Goal: Information Seeking & Learning: Check status

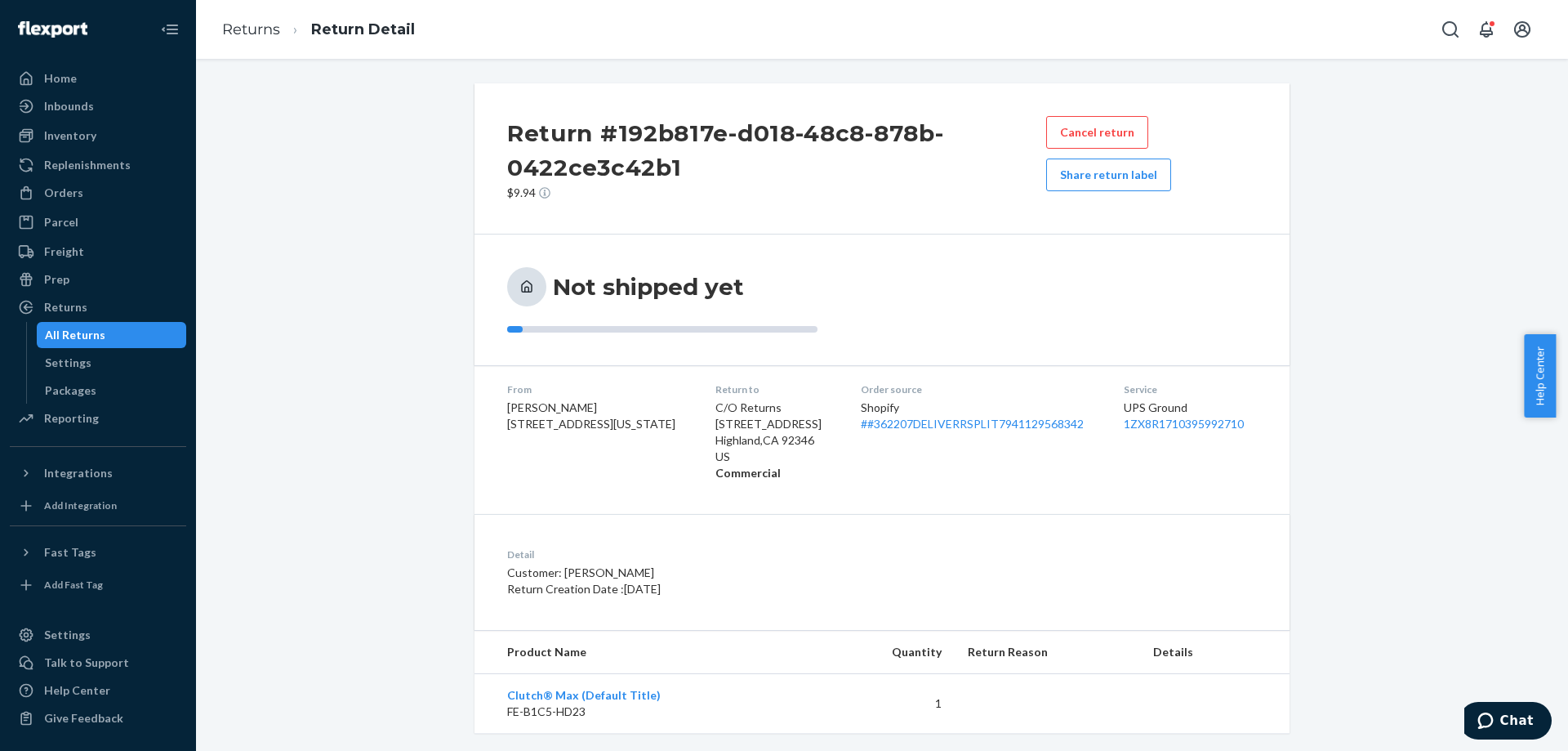
click at [1301, 442] on div "Return #192b817e-d018-48c8-878b-0422ce3c42b1 $9.94 Cancel return Share return l…" at bounding box center [882, 408] width 1348 height 649
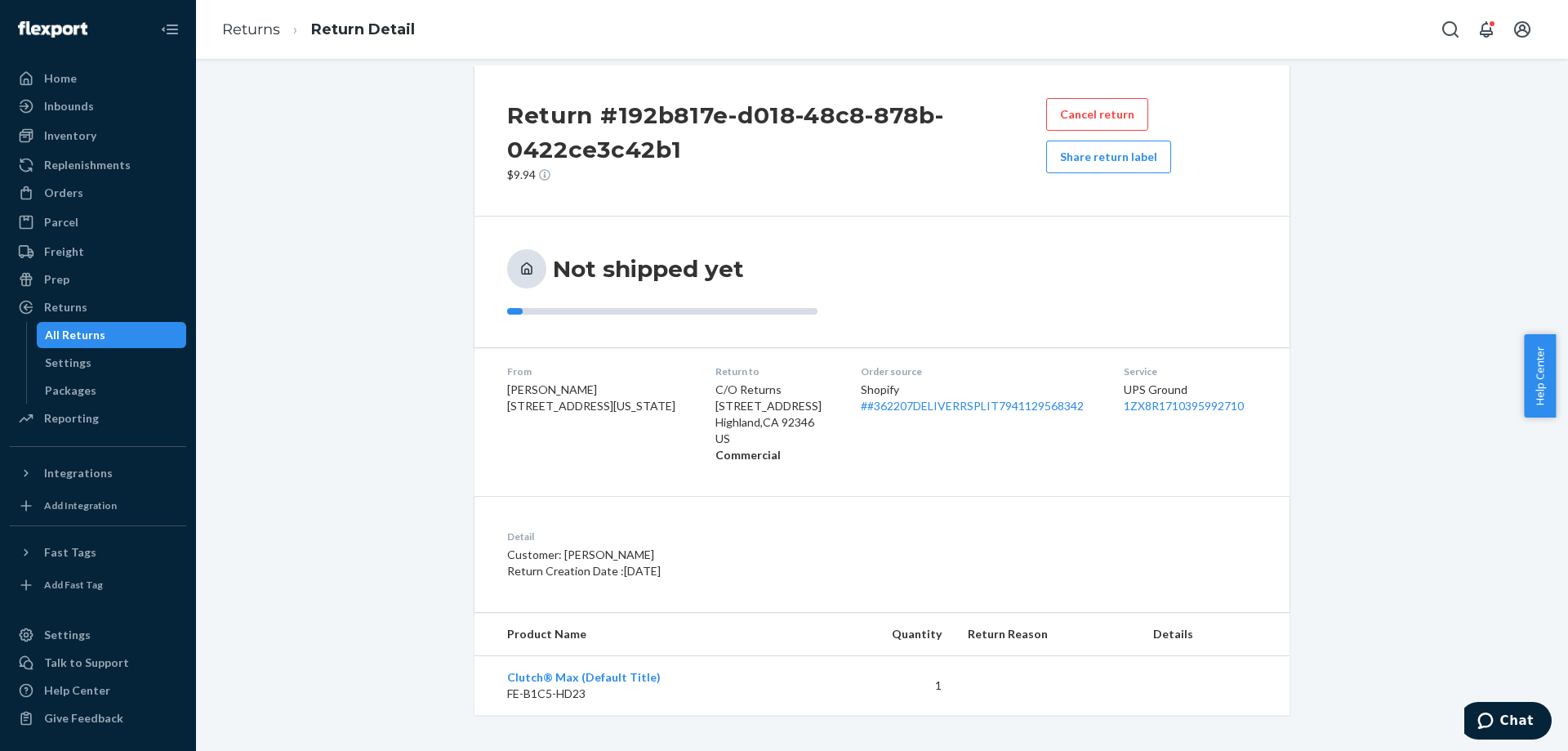
scroll to position [23, 0]
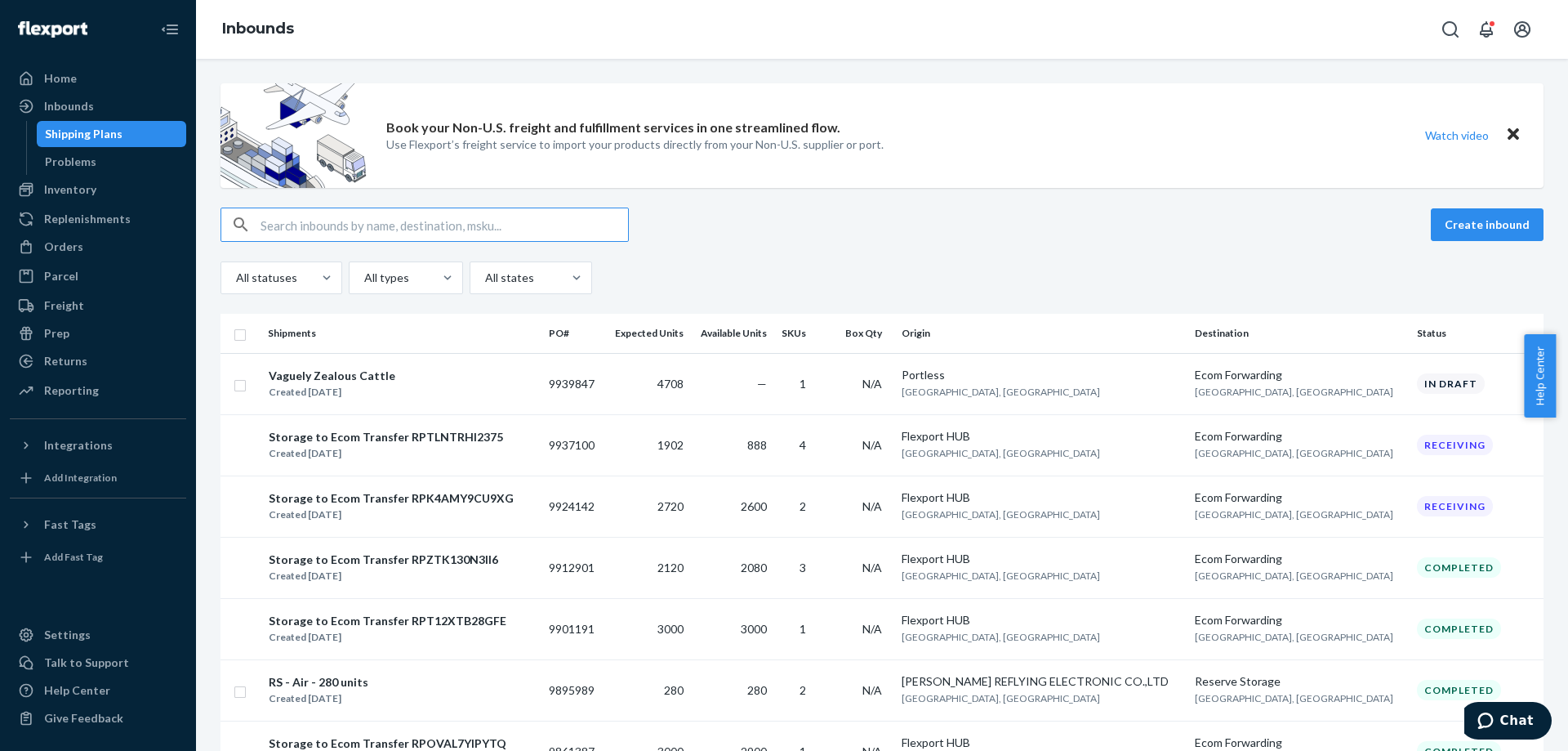
paste input "Jaylnn Brehmer"
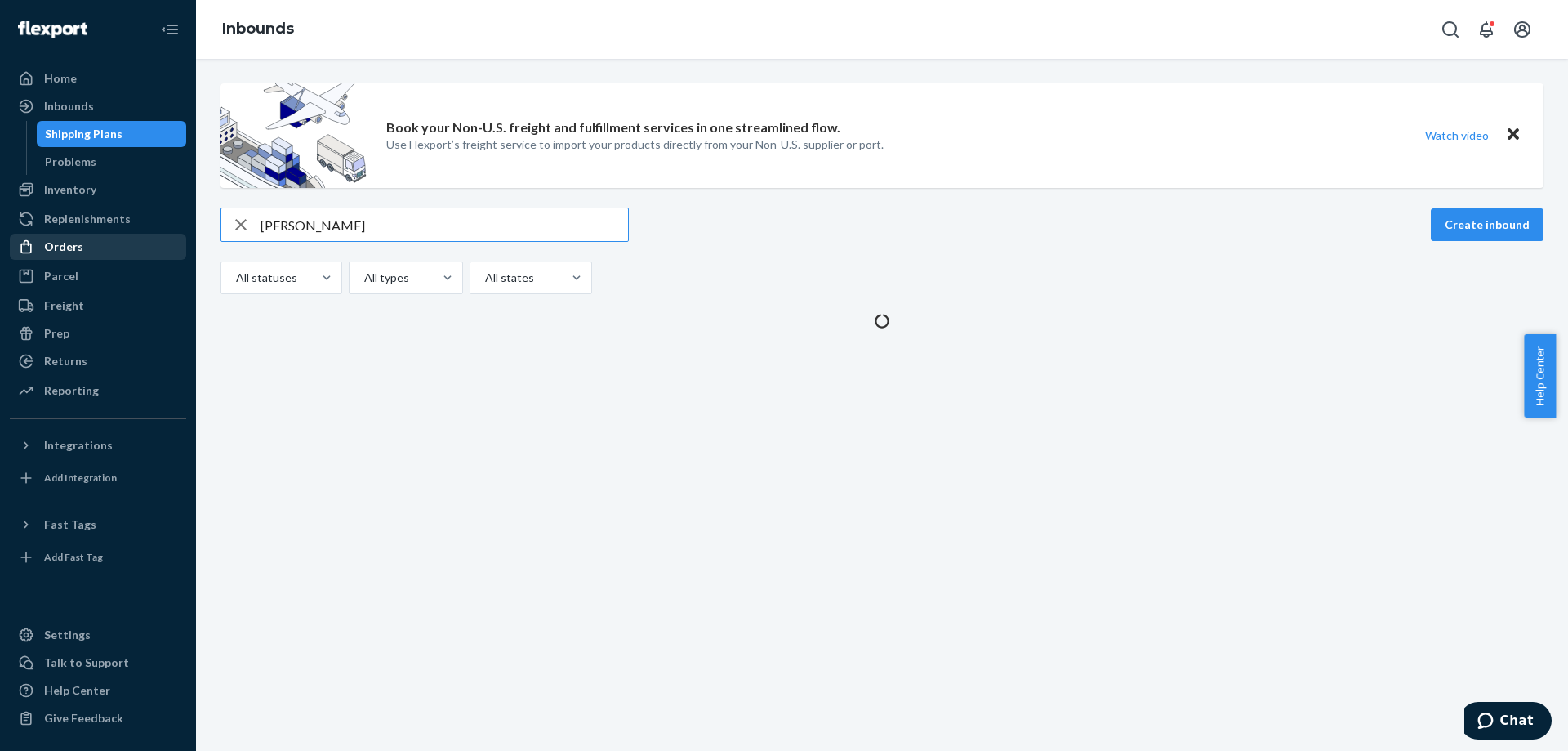
type input "Jaylnn Brehmer"
click at [131, 252] on div "Orders" at bounding box center [98, 246] width 173 height 23
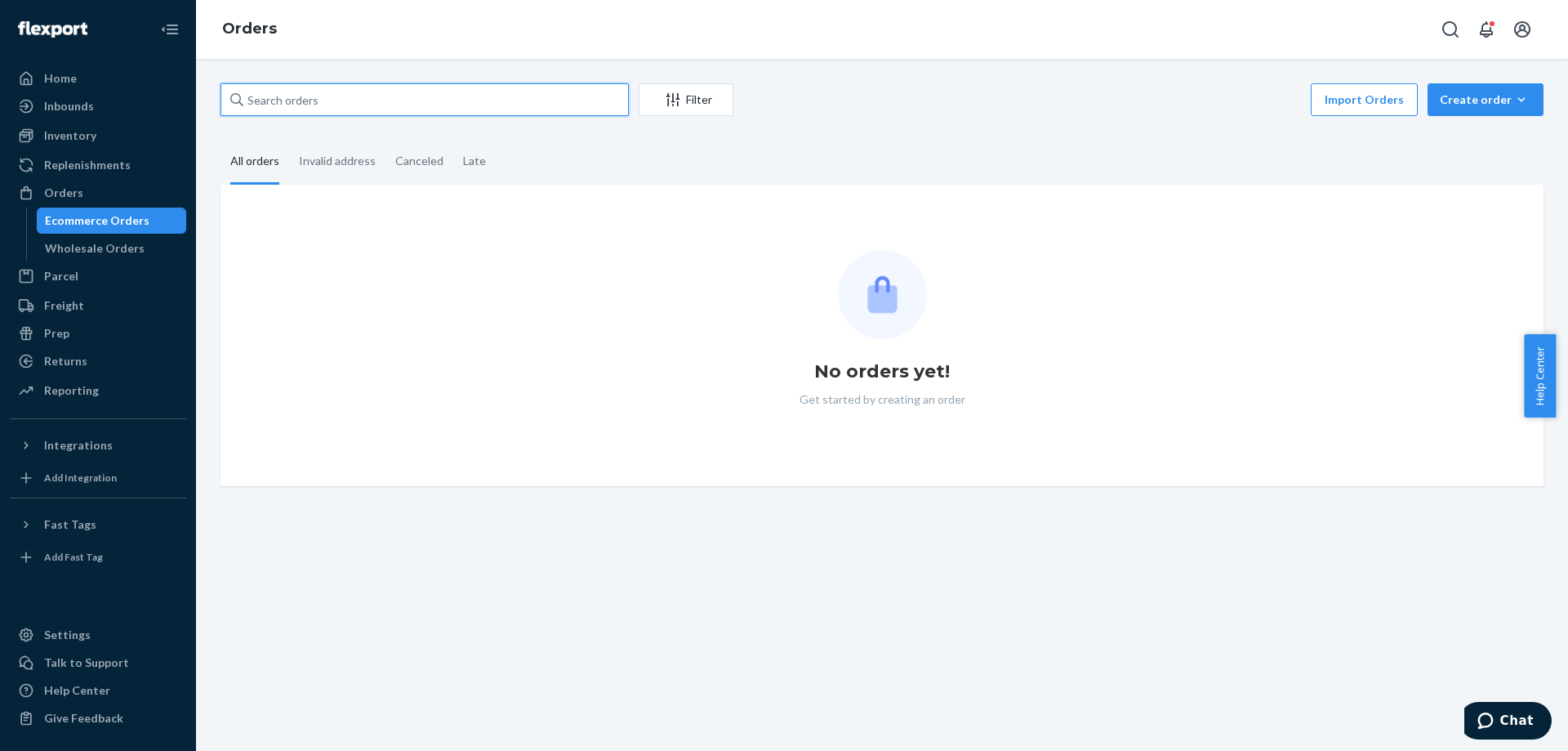
click at [390, 104] on input "text" at bounding box center [425, 100] width 409 height 32
paste input "Jaylnn Brehmer"
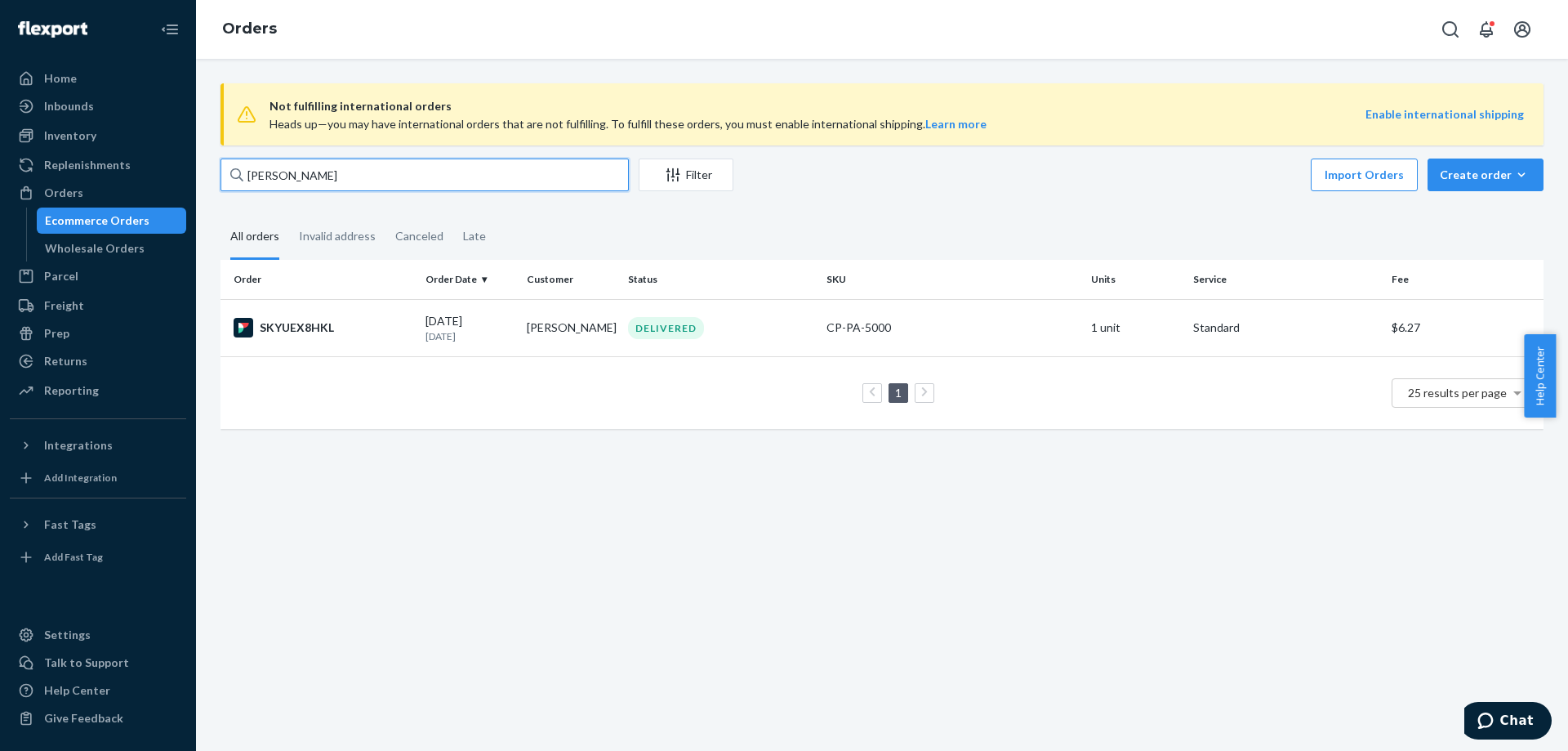
type input "Jaylnn Brehmer"
click at [536, 331] on td "Jalynn Brehmer" at bounding box center [571, 327] width 101 height 57
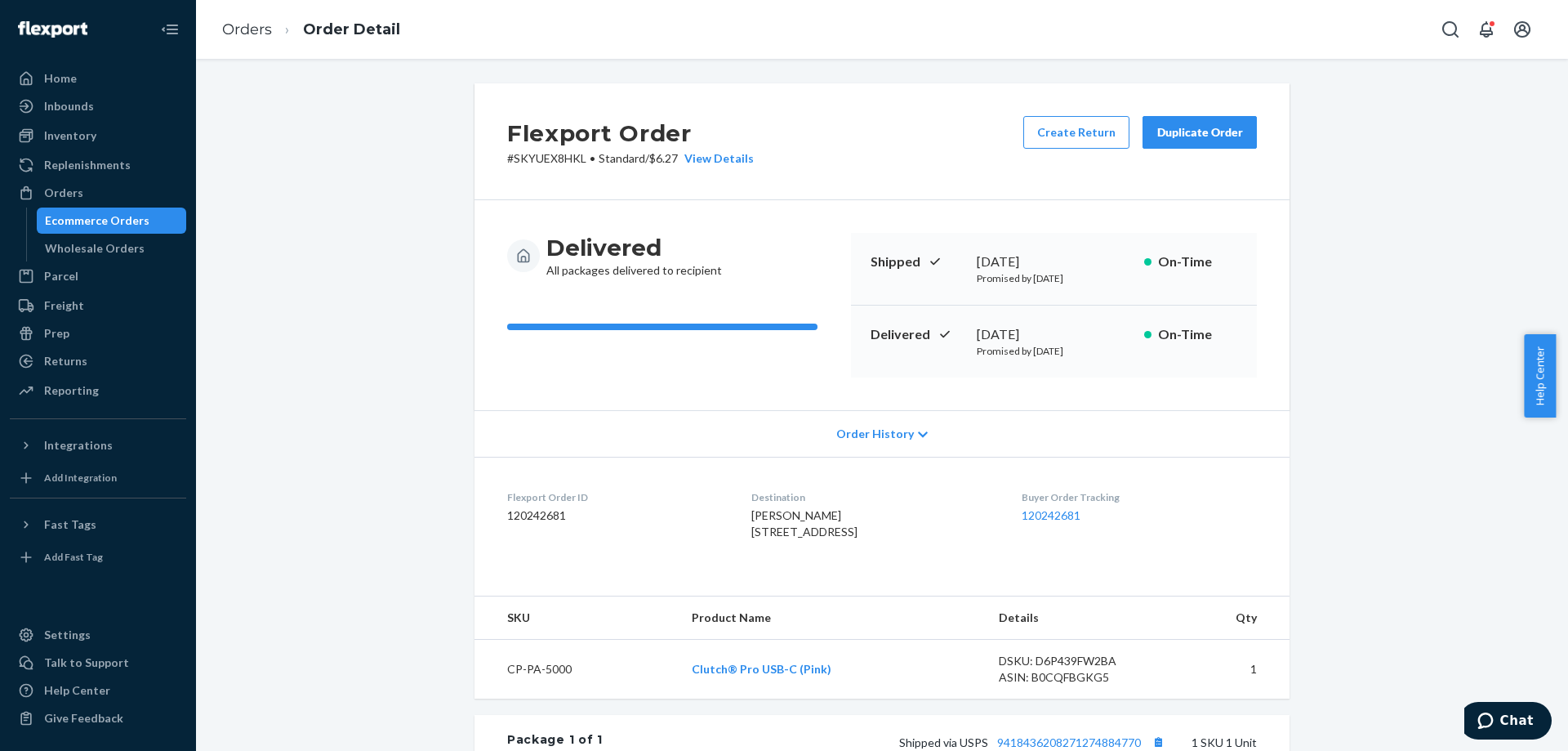
click at [895, 360] on div "Delivered December 26, 2024 Promised by January 2, 2025 On-Time" at bounding box center [1054, 341] width 406 height 72
click at [338, 246] on div "Flexport Order # SKYUEX8HKL • Standard / $6.27 View Details Create Return Dupli…" at bounding box center [882, 560] width 1348 height 953
click at [751, 532] on span "Jalynn Brehmer 6383 Oak Way Unit B Paradise, CA 95969-3438 US" at bounding box center [804, 523] width 106 height 31
drag, startPoint x: 741, startPoint y: 532, endPoint x: 828, endPoint y: 548, distance: 88.5
click at [828, 538] on span "Jalynn Brehmer 6383 Oak Way Unit B Paradise, CA 95969-3438 US" at bounding box center [804, 523] width 106 height 31
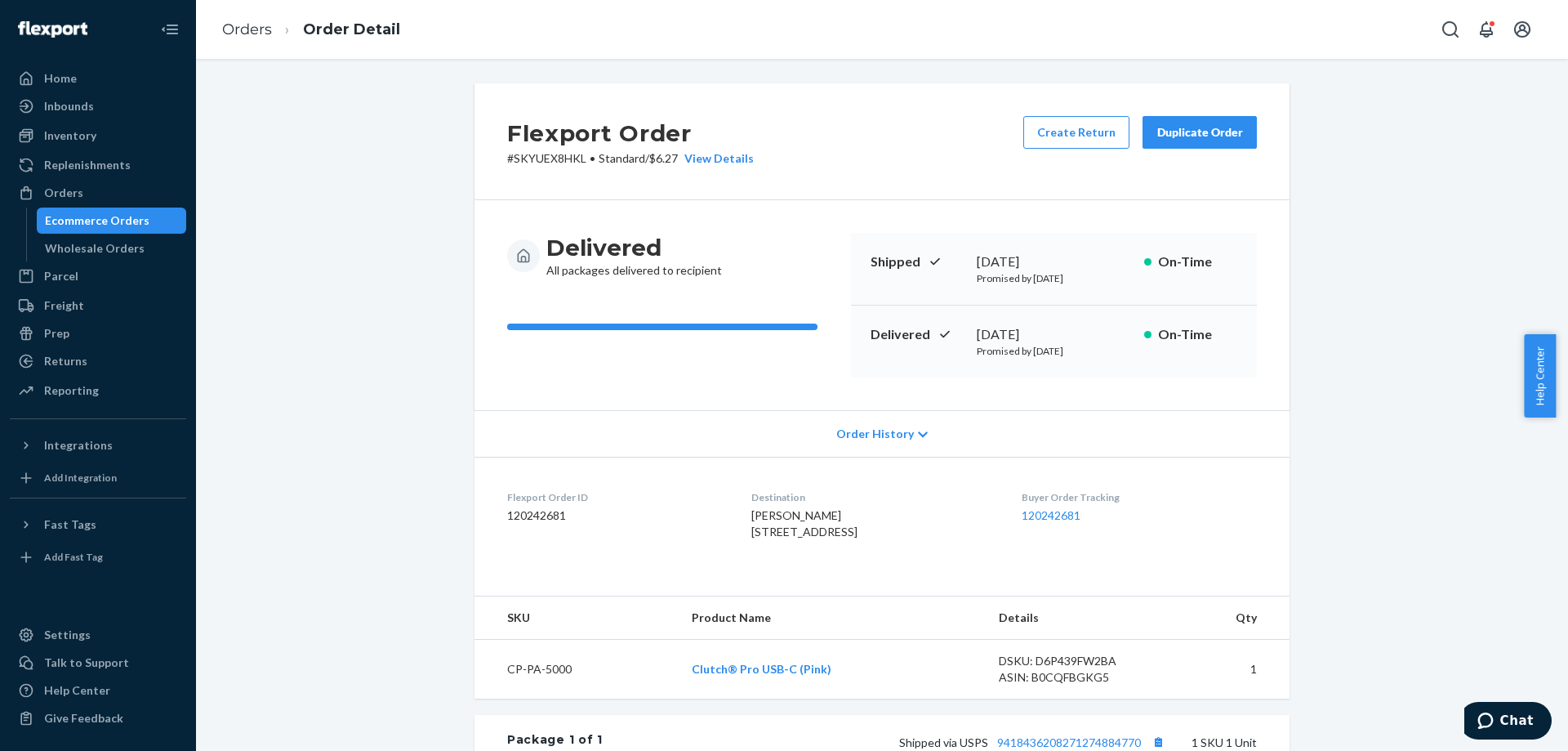
click at [828, 538] on span "Jalynn Brehmer 6383 Oak Way Unit B Paradise, CA 95969-3438 US" at bounding box center [804, 523] width 106 height 31
drag, startPoint x: 729, startPoint y: 522, endPoint x: 715, endPoint y: 520, distance: 14.1
click at [715, 520] on dl "Flexport Order ID 120242681 Destination Jalynn Brehmer 6383 Oak Way Unit B Para…" at bounding box center [882, 518] width 815 height 122
click at [751, 514] on span "Jalynn Brehmer 6383 Oak Way Unit B Paradise, CA 95969-3438 US" at bounding box center [804, 523] width 106 height 31
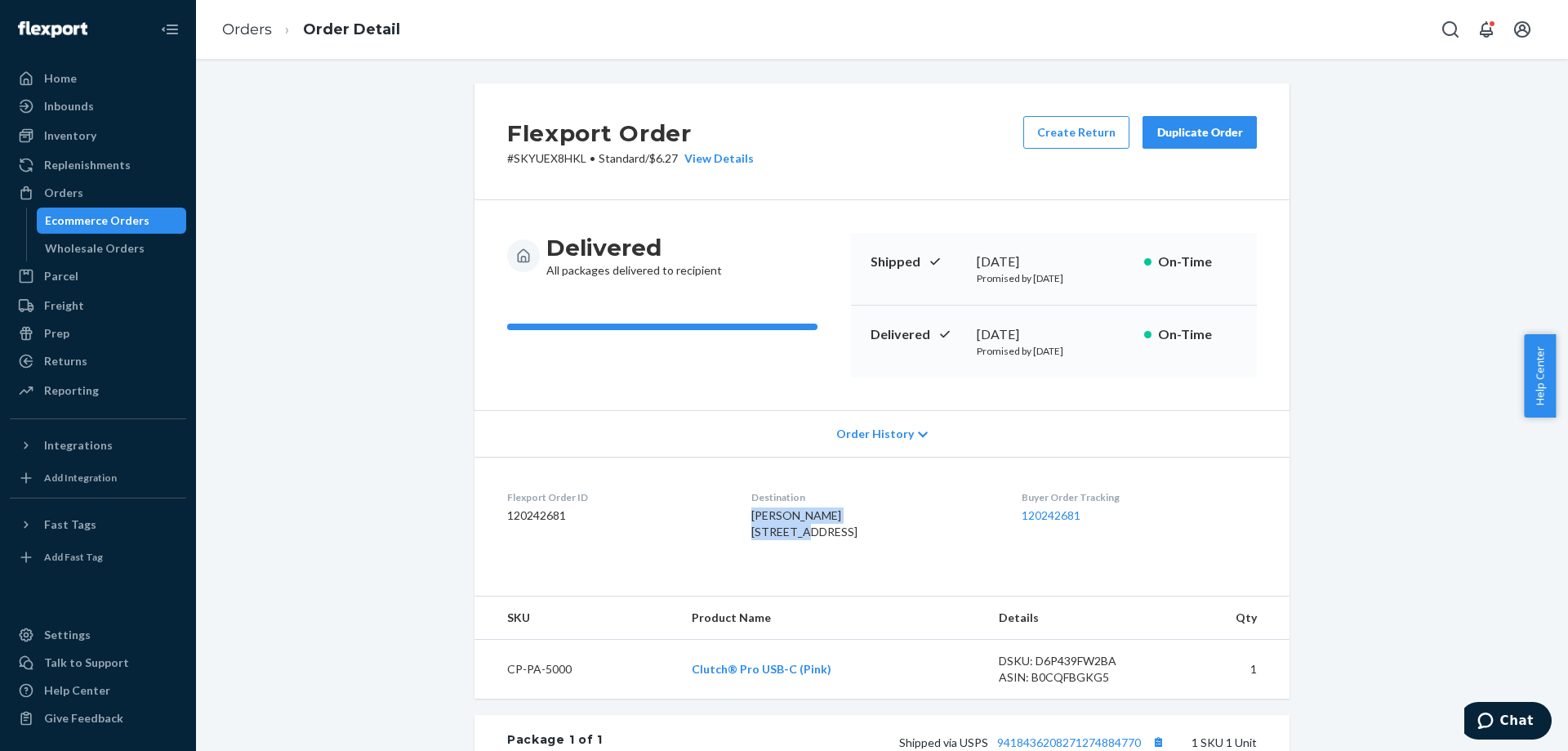
drag, startPoint x: 751, startPoint y: 514, endPoint x: 782, endPoint y: 530, distance: 34.9
click at [782, 530] on span "Jalynn Brehmer 6383 Oak Way Unit B Paradise, CA 95969-3438 US" at bounding box center [804, 523] width 106 height 31
click at [753, 518] on span "Jalynn Brehmer 6383 Oak Way Unit B Paradise, CA 95969-3438 US" at bounding box center [804, 523] width 106 height 31
drag, startPoint x: 753, startPoint y: 518, endPoint x: 820, endPoint y: 538, distance: 69.9
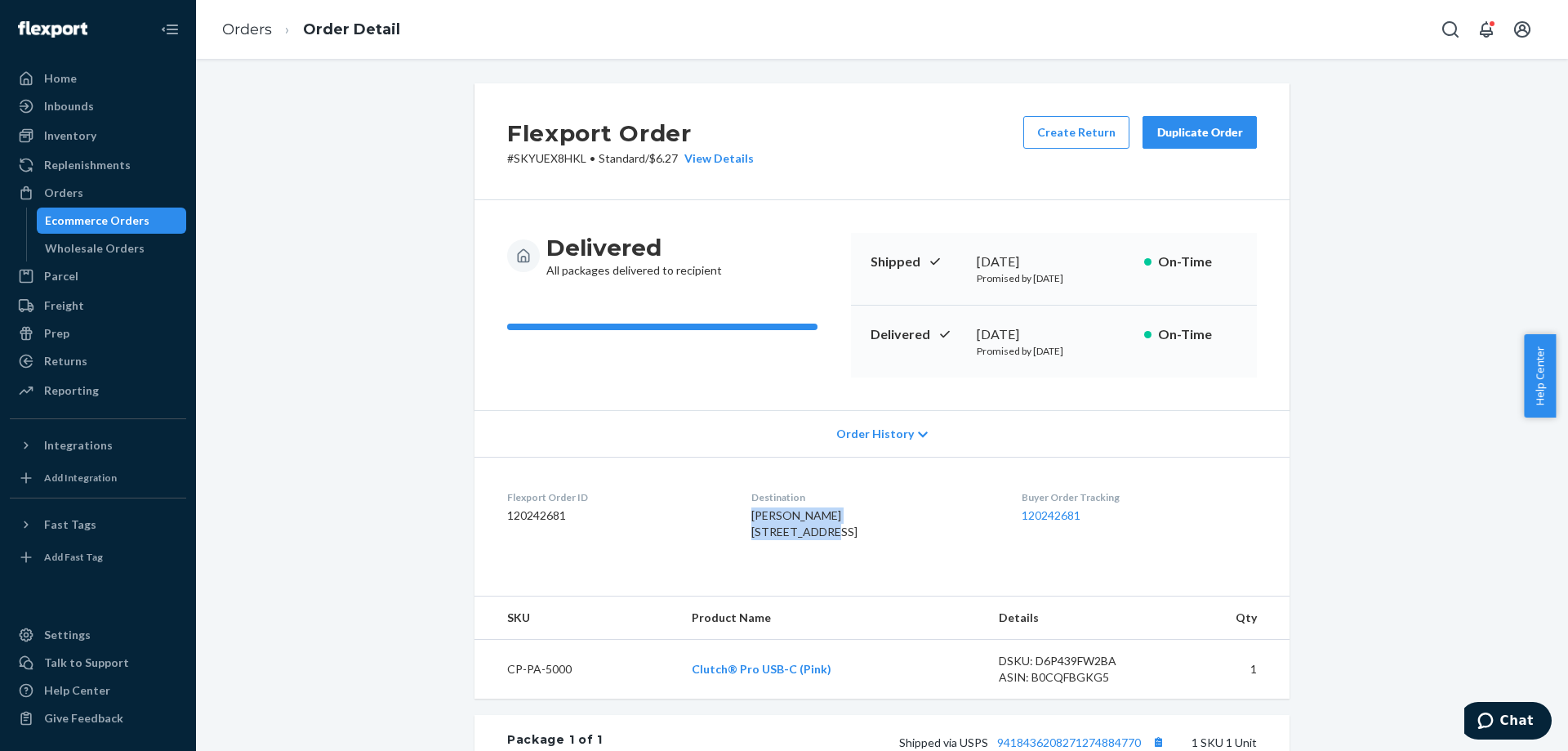
click at [819, 538] on span "Jalynn Brehmer 6383 Oak Way Unit B Paradise, CA 95969-3438 US" at bounding box center [804, 523] width 106 height 31
click at [820, 538] on span "Jalynn Brehmer 6383 Oak Way Unit B Paradise, CA 95969-3438 US" at bounding box center [804, 523] width 106 height 31
click at [1444, 693] on div "Flexport Order # SKYUEX8HKL • Standard / $6.27 View Details Create Return Dupli…" at bounding box center [882, 560] width 1348 height 953
click at [1350, 511] on div "Flexport Order # SKYUEX8HKL • Standard / $6.27 View Details Create Return Dupli…" at bounding box center [882, 560] width 1348 height 953
click at [144, 208] on link "Ecommerce Orders" at bounding box center [112, 220] width 150 height 26
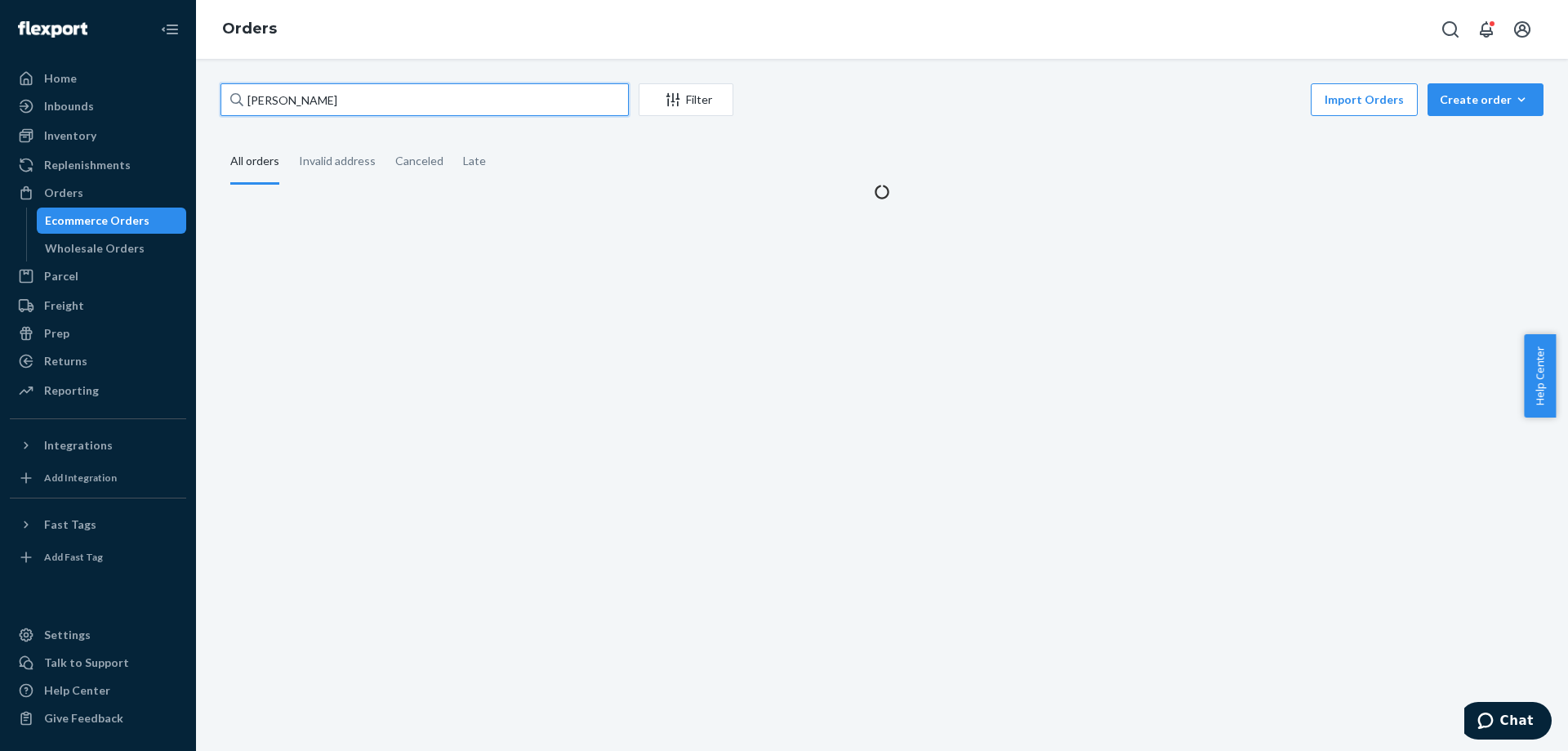
click at [392, 95] on input "Jaylnn Brehmer" at bounding box center [425, 100] width 409 height 32
paste input "449910"
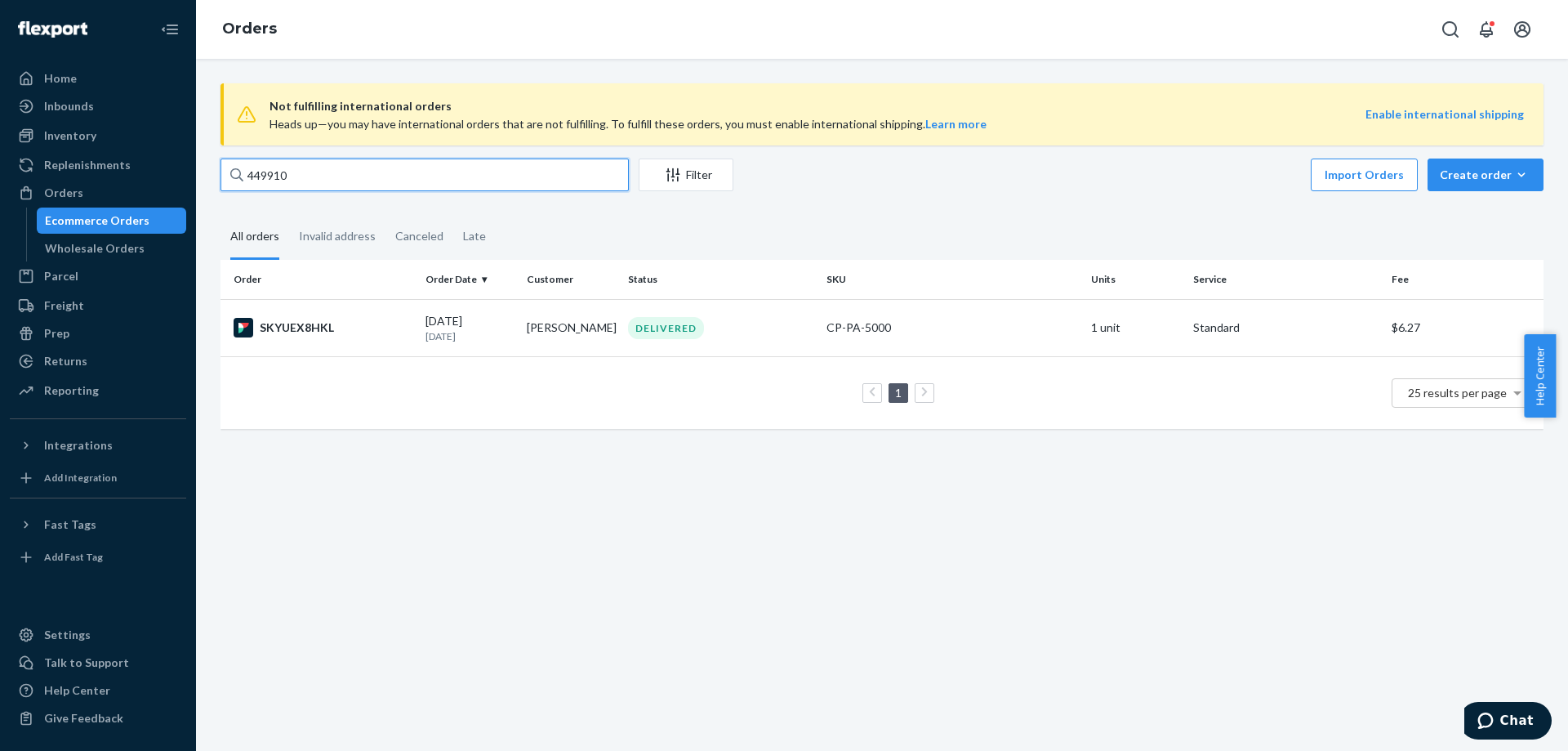
click at [408, 184] on input "449910" at bounding box center [425, 175] width 409 height 32
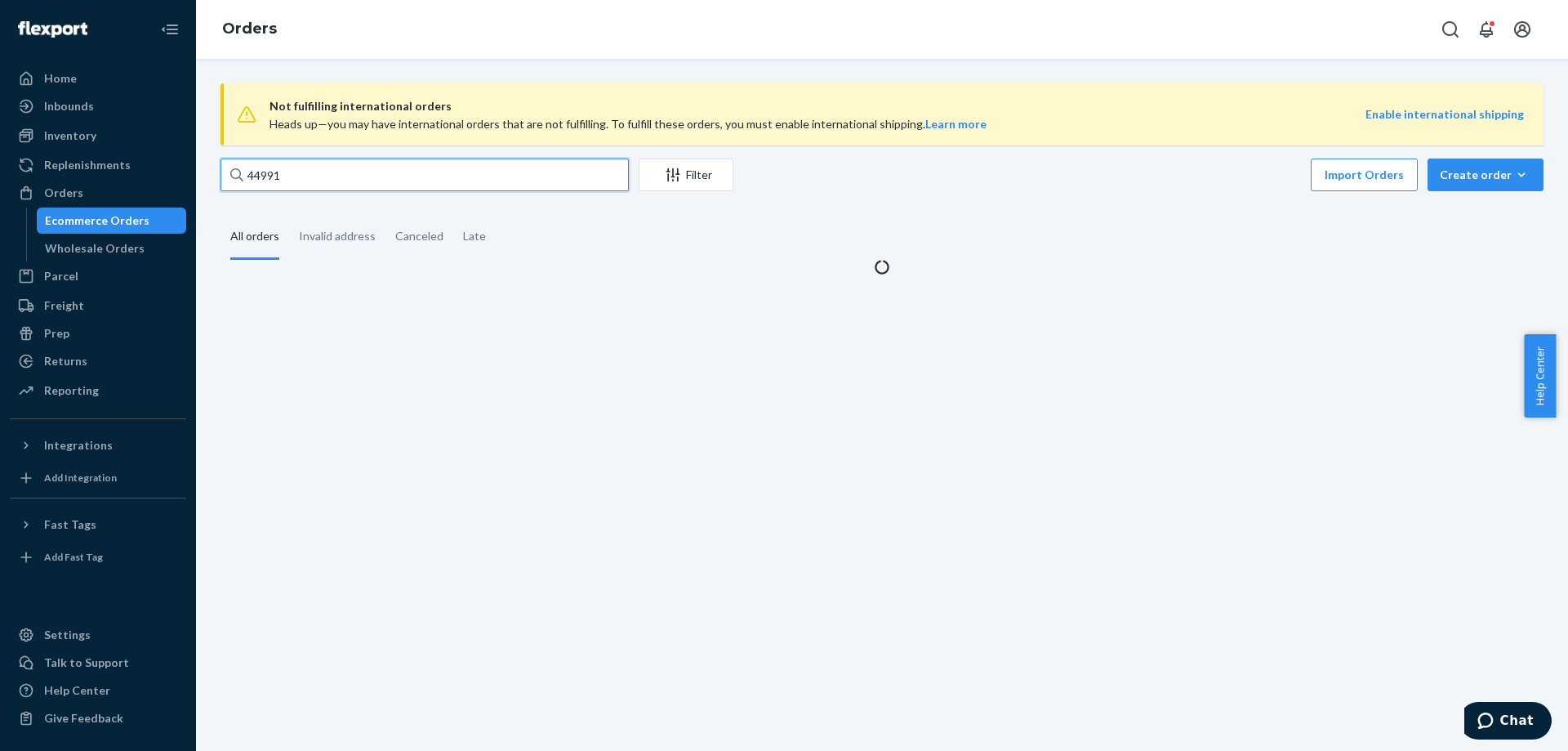
type input "449910"
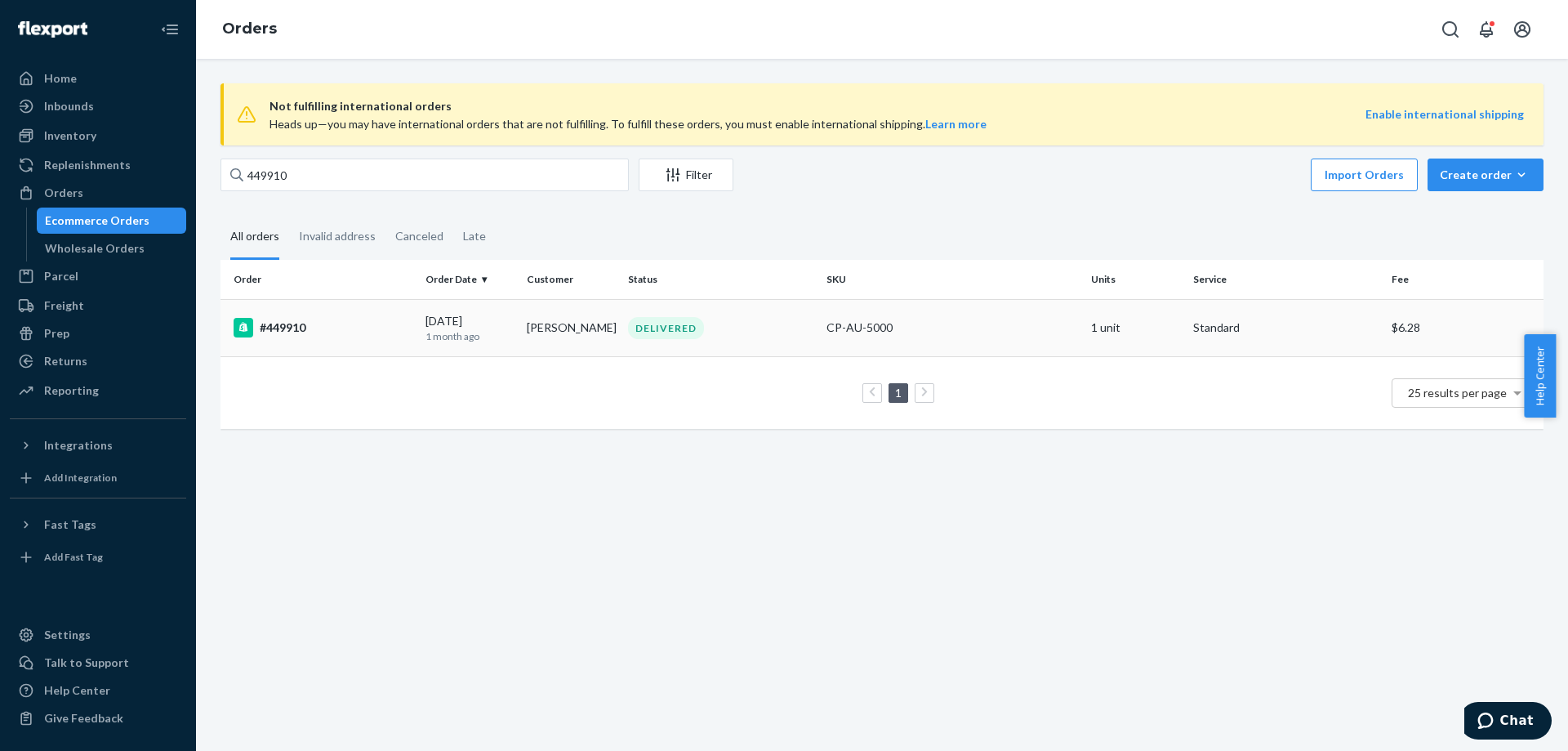
click at [449, 330] on p "1 month ago" at bounding box center [470, 336] width 88 height 14
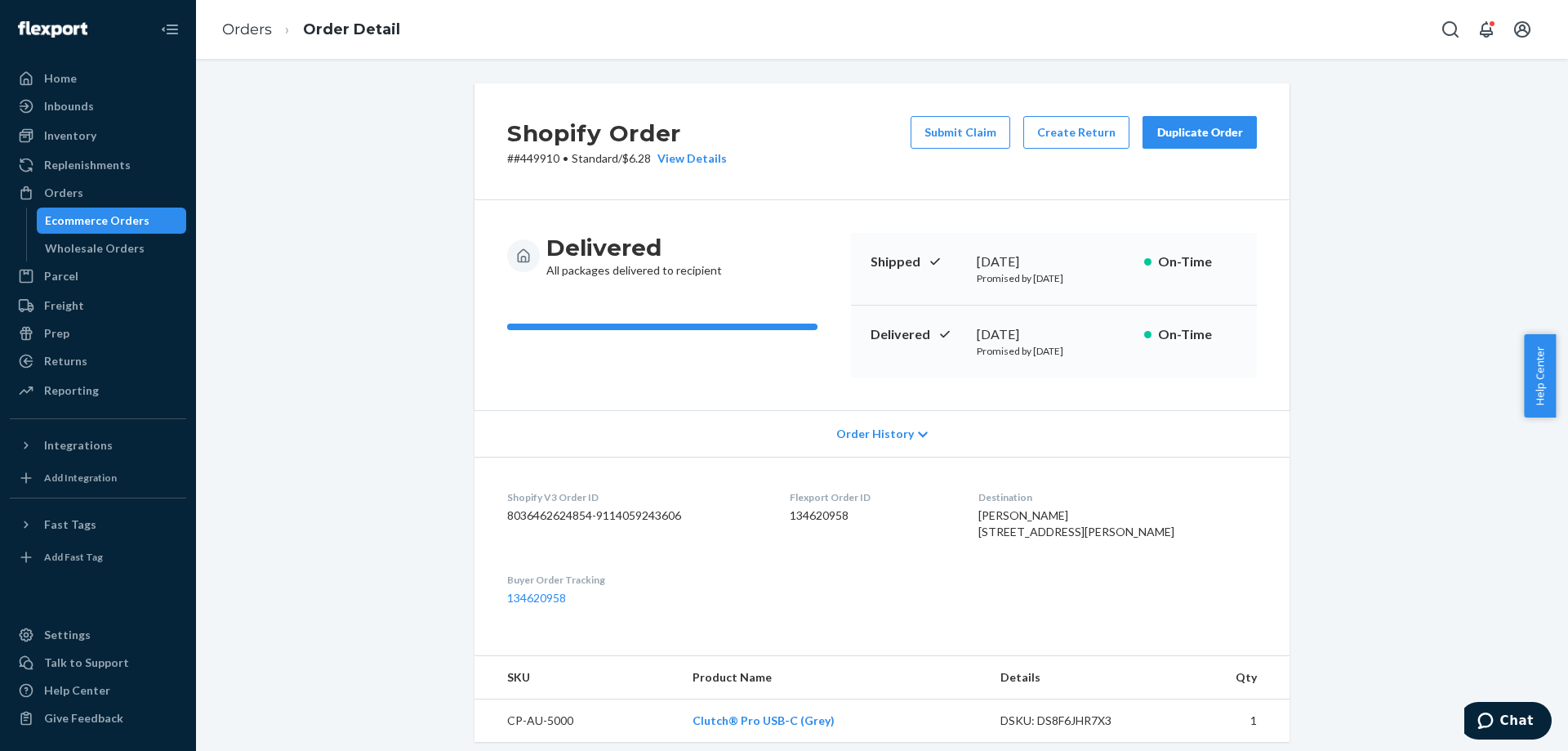
click at [545, 157] on p "# #449910 • Standard / $6.28 View Details" at bounding box center [617, 158] width 220 height 16
copy p "449910"
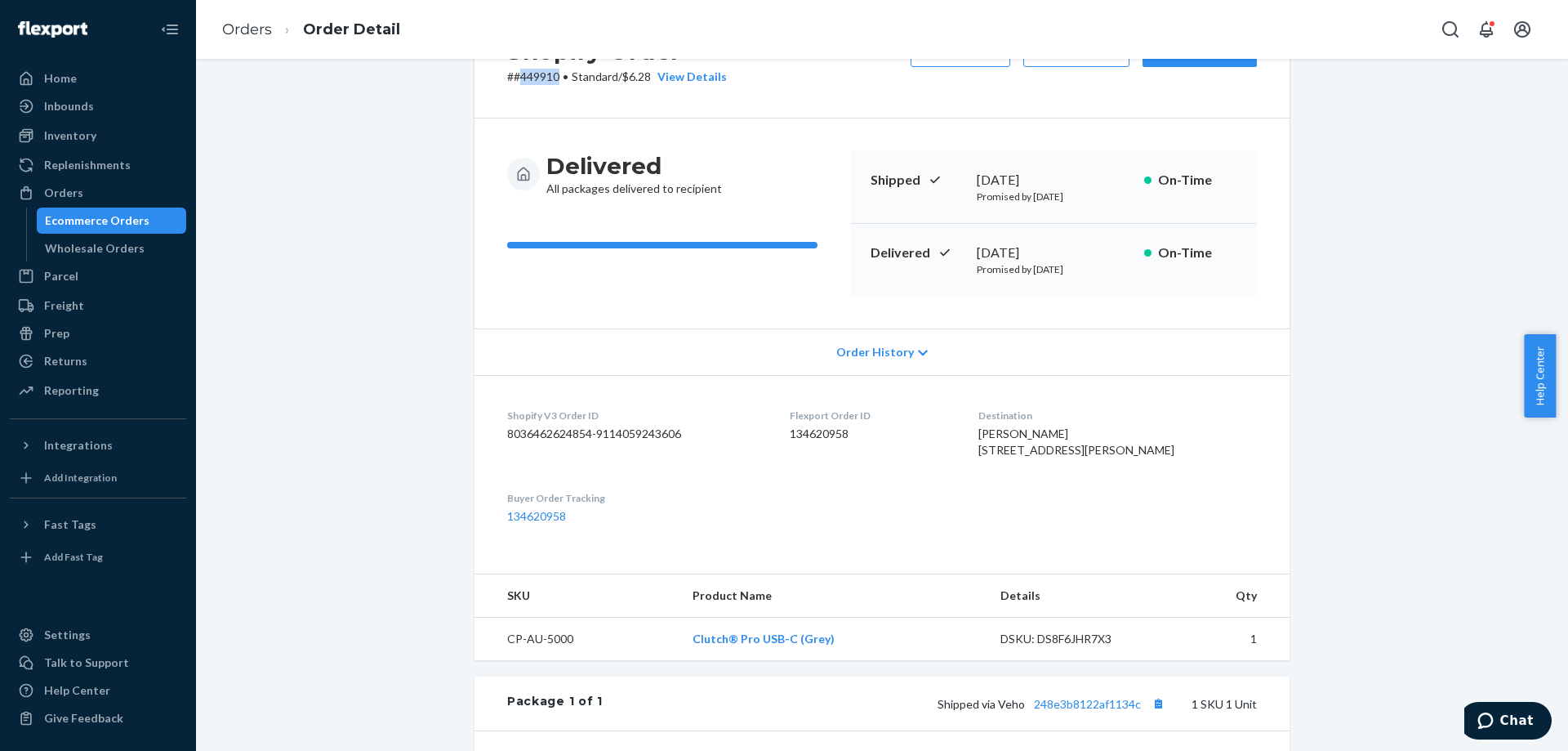
click at [1031, 647] on div "DSKU: DS8F6JHR7X3" at bounding box center [1077, 638] width 154 height 16
copy div "DS8F6JHR7X3"
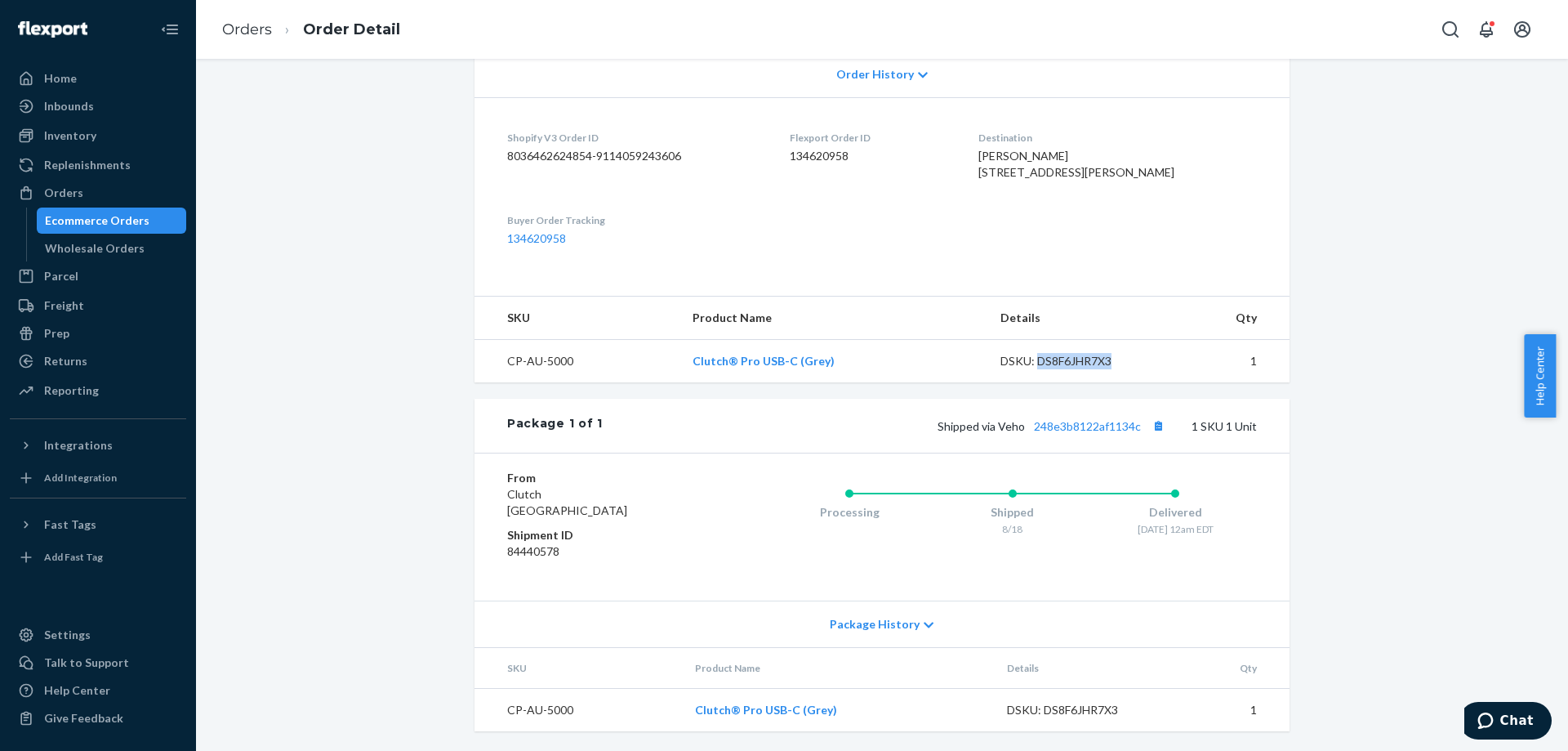
click at [162, 228] on div "Ecommerce Orders" at bounding box center [112, 220] width 147 height 23
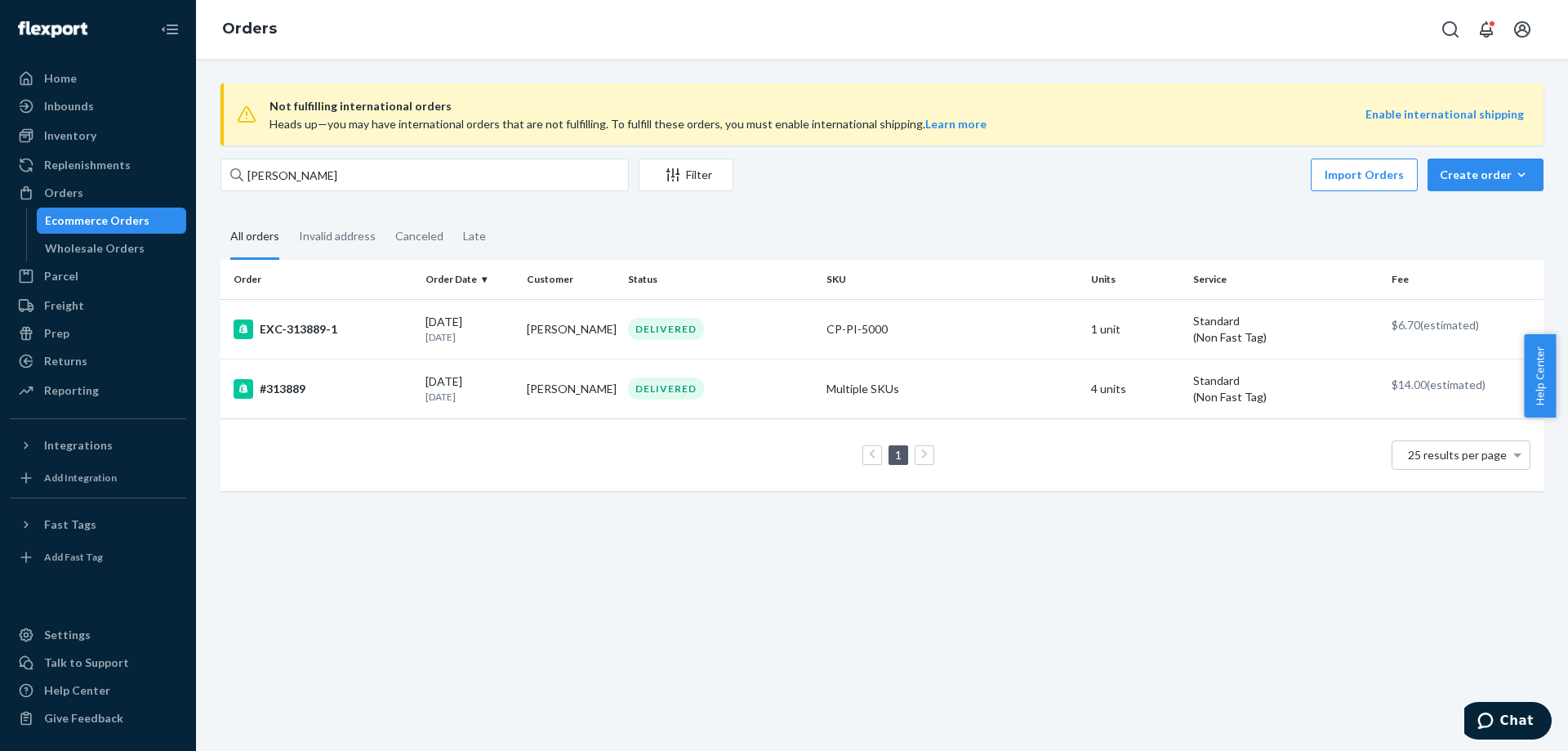
type input "Rosa Perez"
click at [892, 195] on div "Import Orders Create order Ecommerce order Removal order" at bounding box center [1143, 176] width 801 height 37
click at [542, 395] on td "Rosa Perez" at bounding box center [571, 388] width 101 height 59
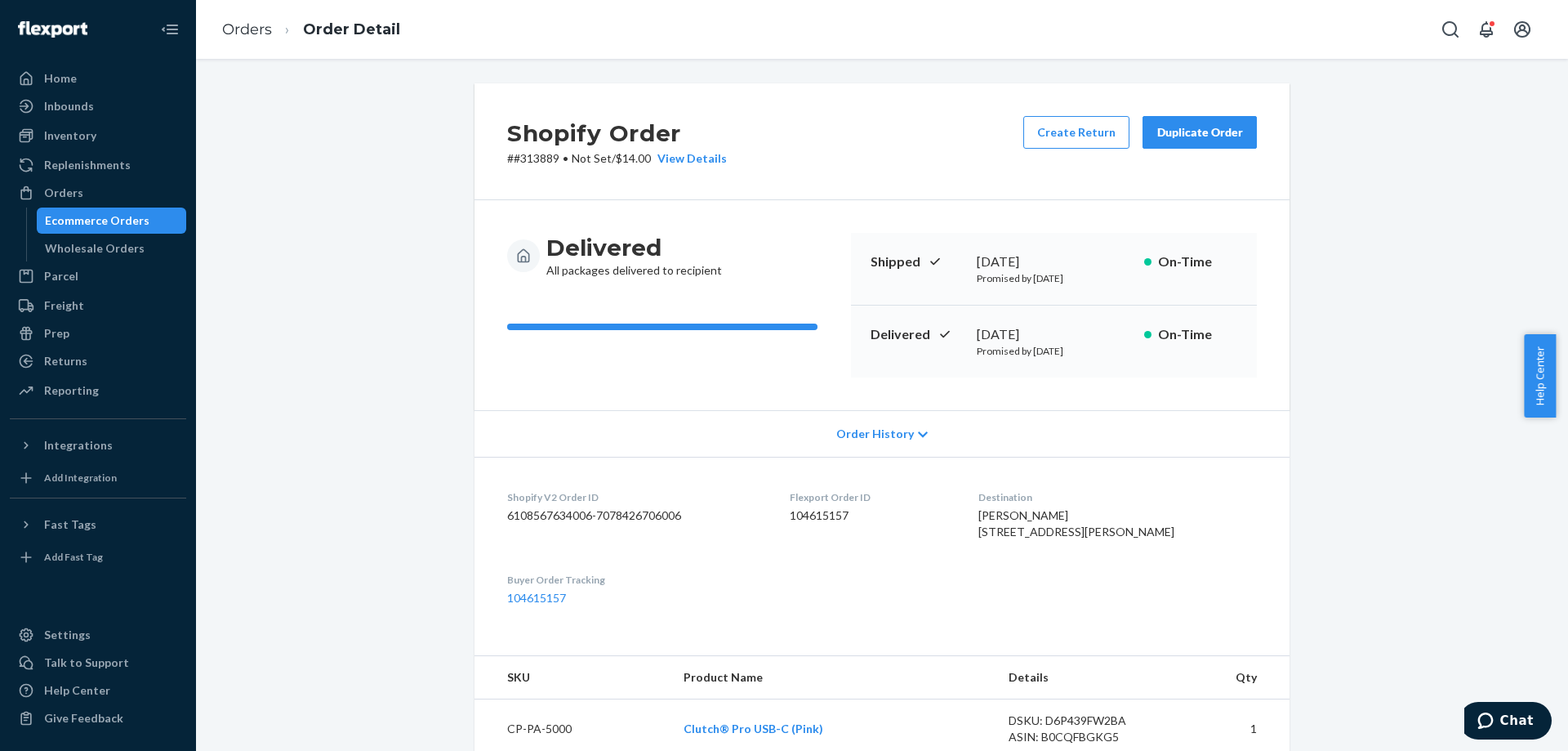
click at [534, 159] on p "# #313889 • Not Set / $14.00 View Details" at bounding box center [617, 158] width 220 height 16
copy p "313889"
